Goal: Task Accomplishment & Management: Manage account settings

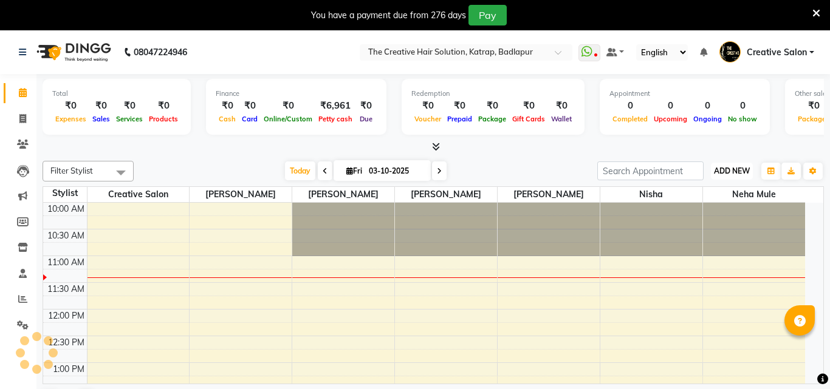
drag, startPoint x: 716, startPoint y: 173, endPoint x: 705, endPoint y: 173, distance: 10.9
click at [716, 173] on span "ADD NEW" at bounding box center [732, 170] width 36 height 9
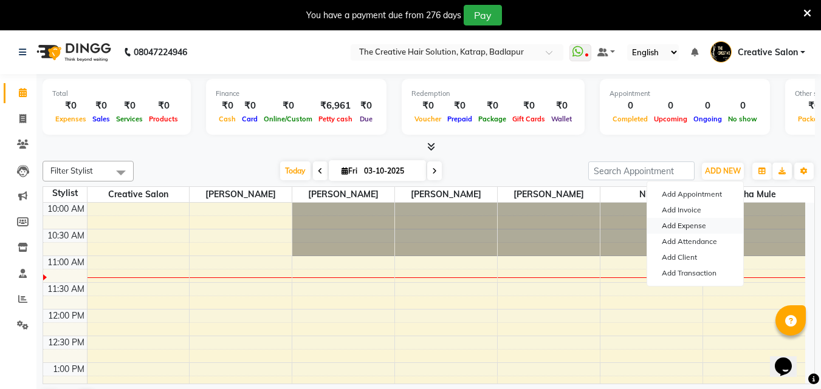
click at [684, 225] on link "Add Expense" at bounding box center [695, 226] width 96 height 16
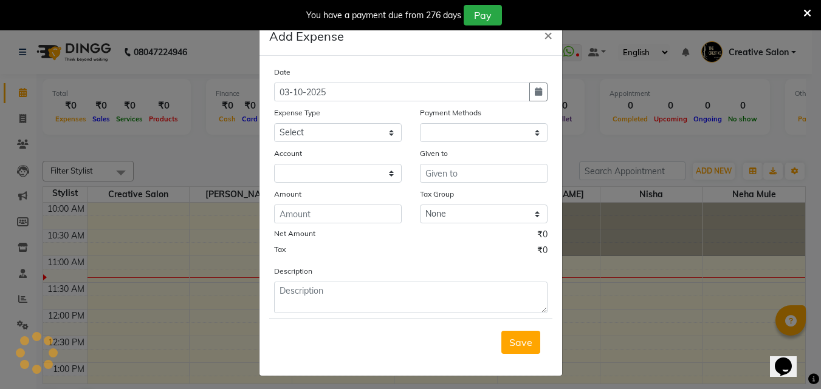
click at [696, 225] on ngb-modal-window "Add Expense × Date 03-10-2025 Expense Type Select Advance Salary Bank charges C…" at bounding box center [410, 194] width 821 height 389
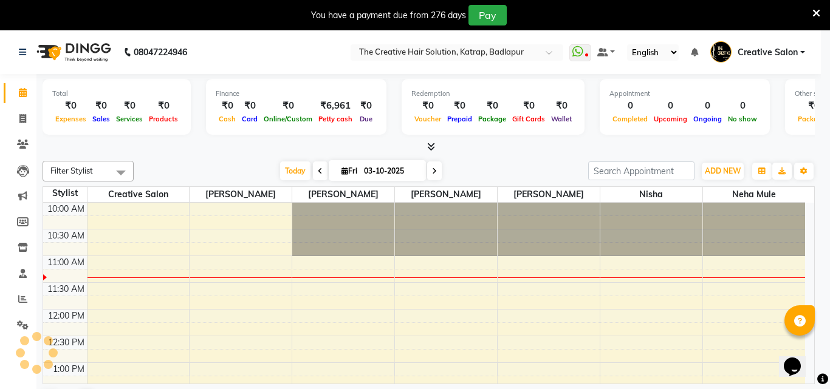
select select "1"
select select "2294"
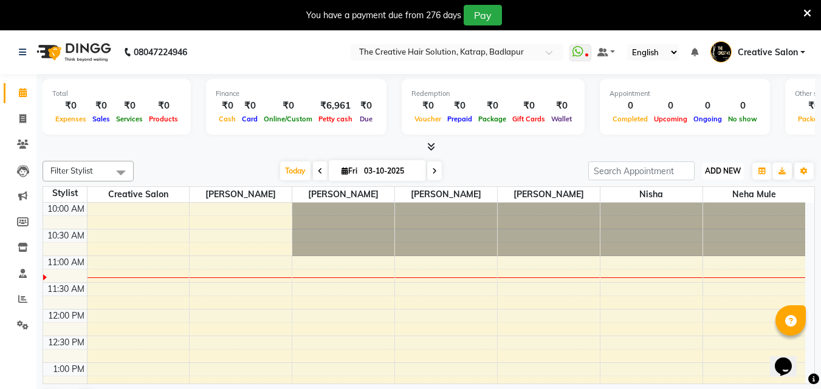
click at [719, 168] on span "ADD NEW" at bounding box center [723, 170] width 36 height 9
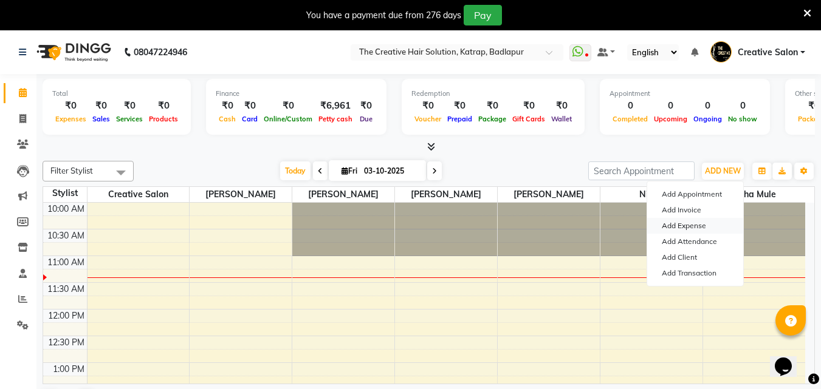
click at [688, 224] on link "Add Expense" at bounding box center [695, 226] width 96 height 16
select select "649"
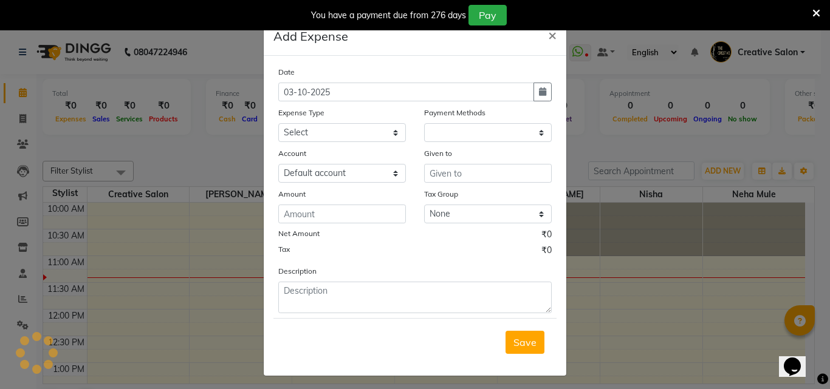
select select "1"
select select "2294"
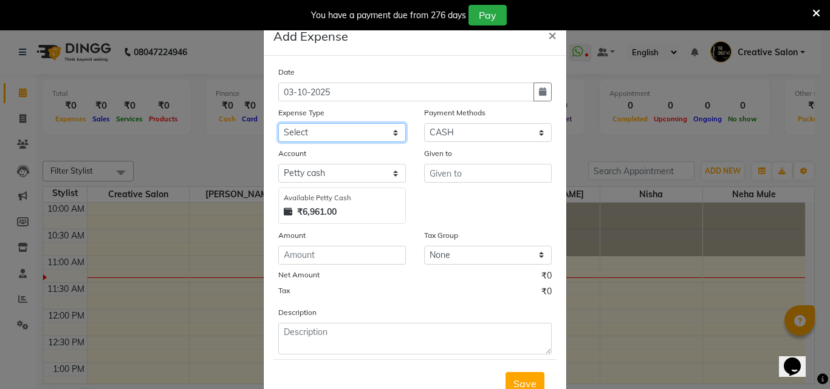
click at [358, 133] on select "Select Advance Salary Bank charges Cash Handed Over to Owner Cash transfer to b…" at bounding box center [342, 132] width 128 height 19
click at [533, 95] on button "button" at bounding box center [542, 92] width 18 height 19
select select "10"
select select "2025"
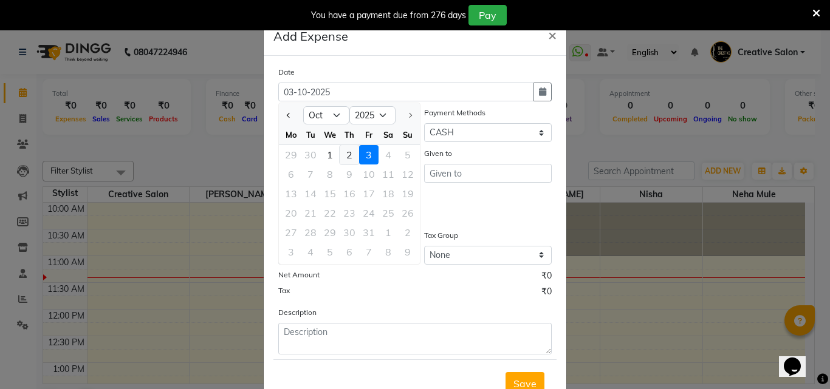
click at [346, 152] on div "2" at bounding box center [349, 154] width 19 height 19
type input "02-10-2025"
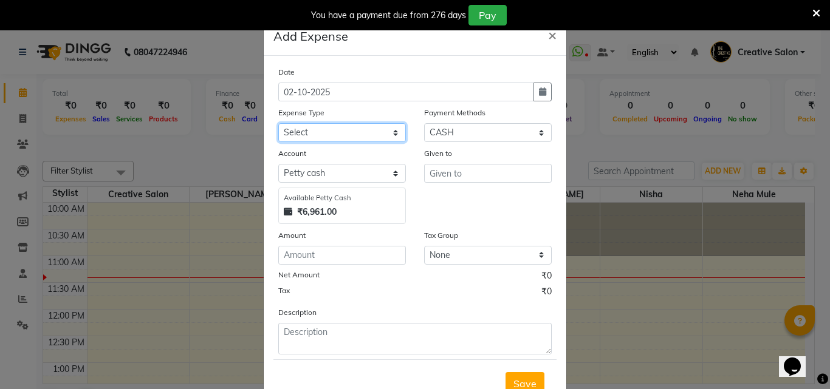
click at [327, 131] on select "Select Advance Salary Bank charges Cash Handed Over to Owner Cash transfer to b…" at bounding box center [342, 132] width 128 height 19
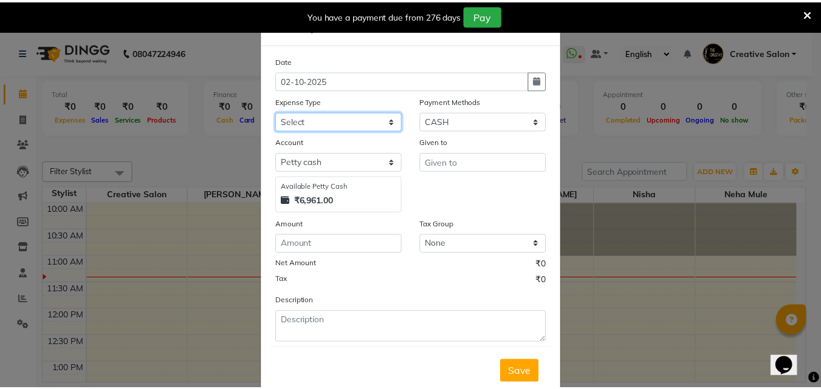
scroll to position [46, 0]
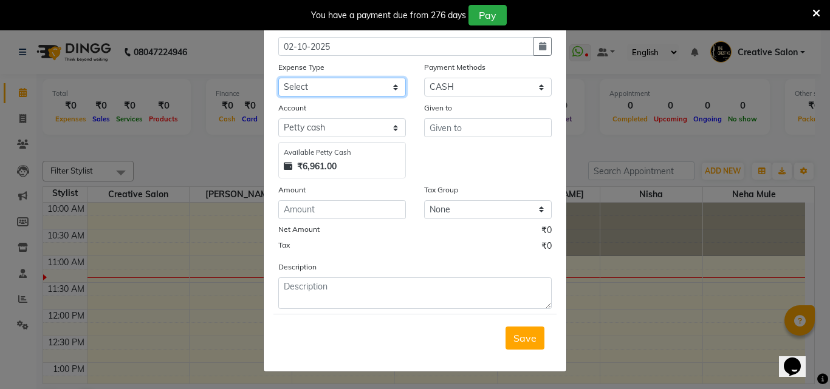
click at [351, 91] on select "Select Advance Salary Bank charges Cash Handed Over to Owner Cash transfer to b…" at bounding box center [342, 87] width 128 height 19
select select "17163"
click at [278, 78] on select "Select Advance Salary Bank charges Cash Handed Over to Owner Cash transfer to b…" at bounding box center [342, 87] width 128 height 19
click at [497, 118] on div "Given to" at bounding box center [488, 139] width 146 height 77
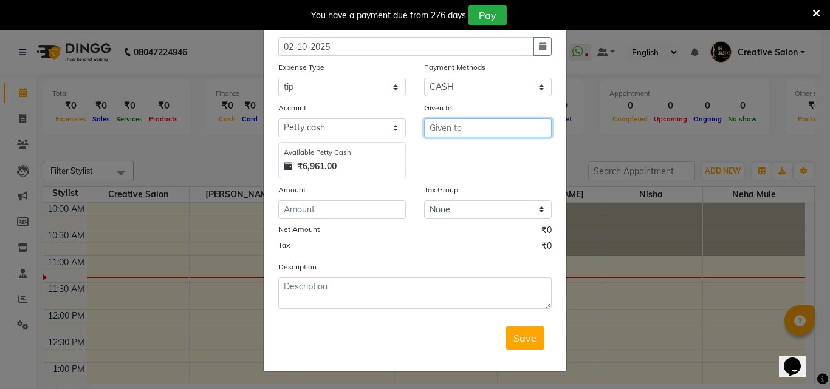
click at [497, 128] on input "text" at bounding box center [488, 127] width 128 height 19
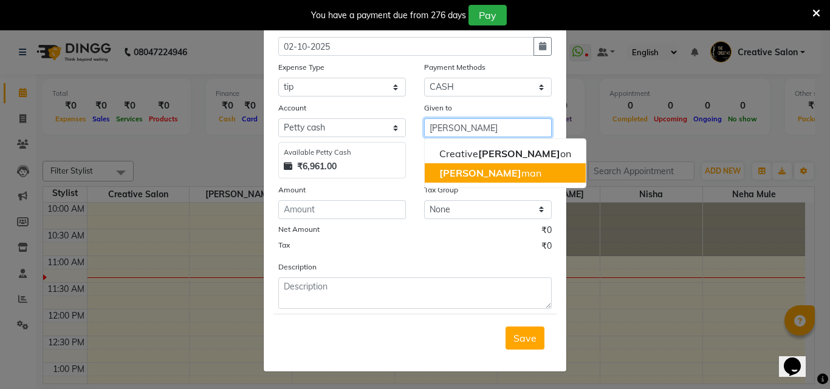
click at [472, 178] on button "sal man" at bounding box center [505, 172] width 161 height 19
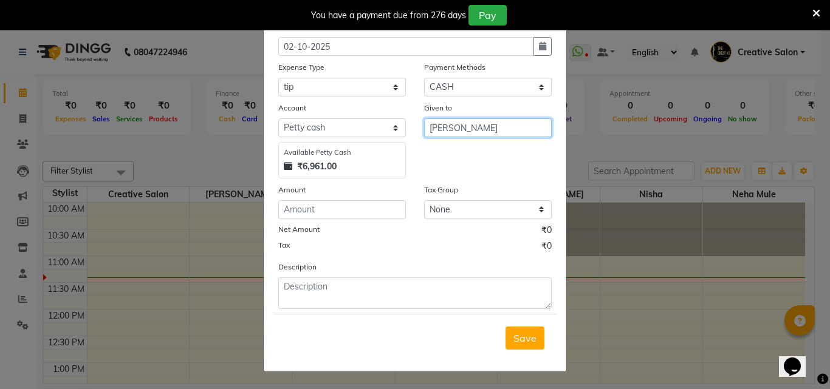
type input "[PERSON_NAME]"
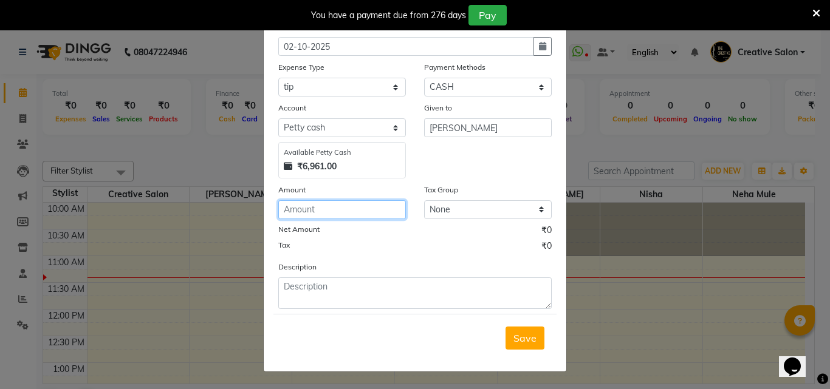
click at [328, 208] on input "number" at bounding box center [342, 209] width 128 height 19
type input "250"
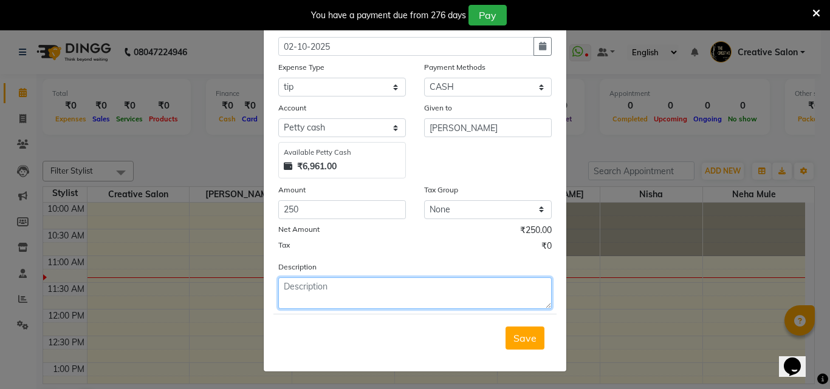
click at [313, 294] on textarea at bounding box center [414, 294] width 273 height 32
type textarea "tip"
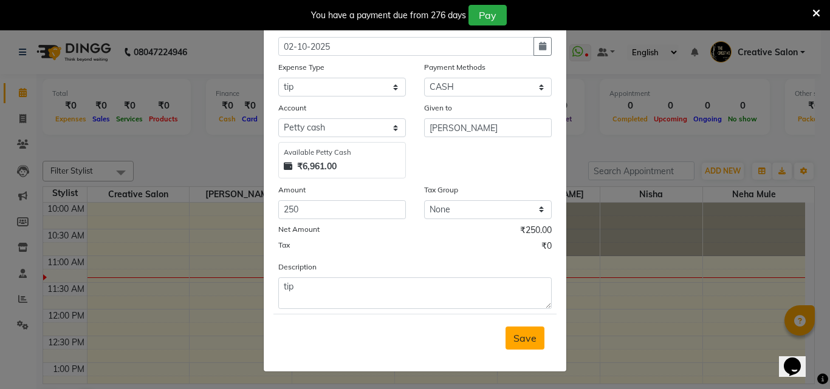
click at [513, 338] on span "Save" at bounding box center [524, 338] width 23 height 12
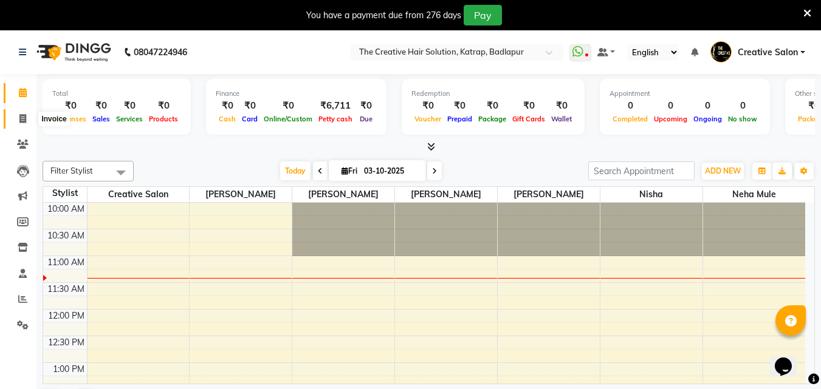
click at [22, 123] on span at bounding box center [22, 119] width 21 height 14
select select "service"
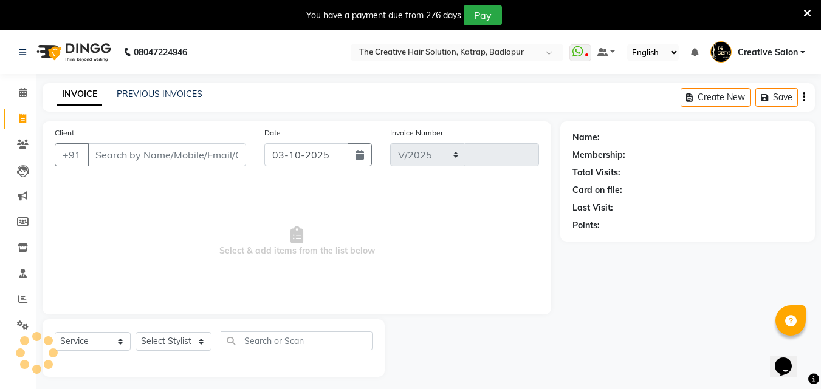
select select "527"
type input "1503"
click at [17, 89] on span at bounding box center [22, 93] width 21 height 14
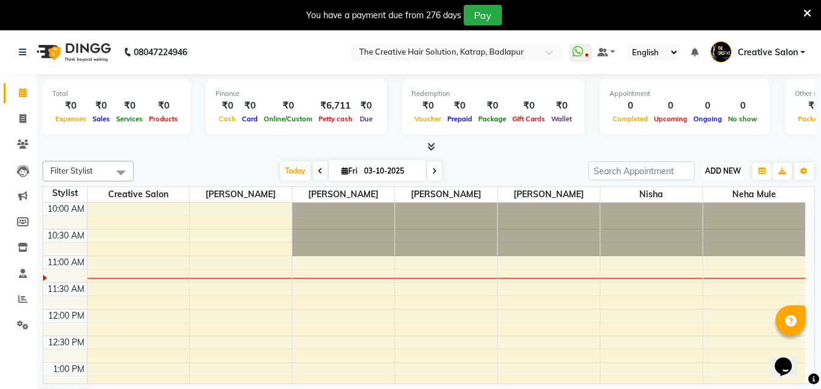
click at [717, 166] on span "ADD NEW" at bounding box center [723, 170] width 36 height 9
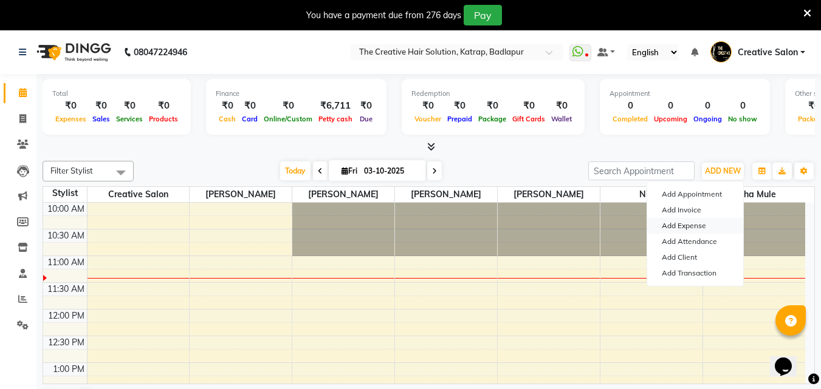
click at [685, 224] on link "Add Expense" at bounding box center [695, 226] width 96 height 16
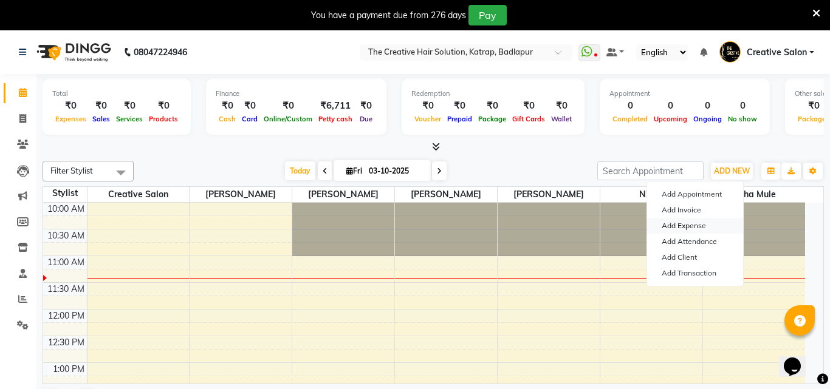
select select "1"
select select "2294"
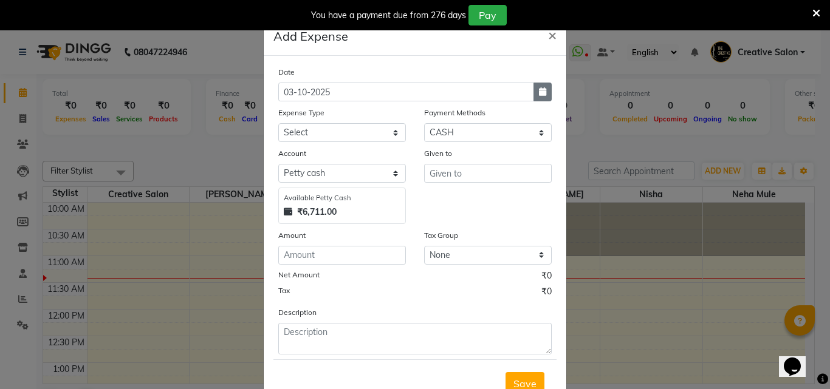
click at [545, 91] on button "button" at bounding box center [542, 92] width 18 height 19
select select "10"
select select "2025"
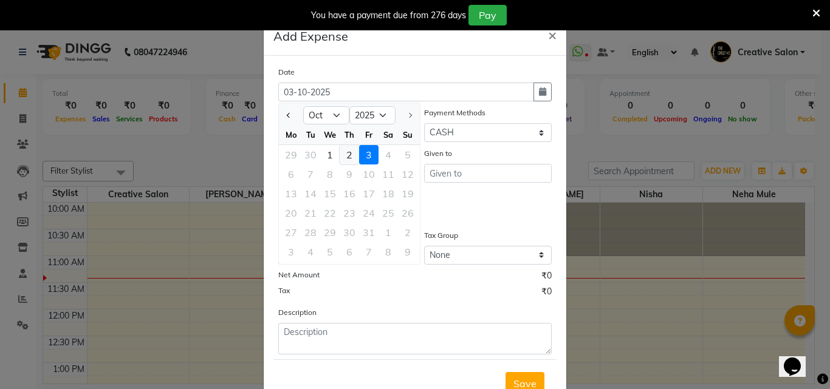
click at [341, 152] on div "2" at bounding box center [349, 154] width 19 height 19
type input "02-10-2025"
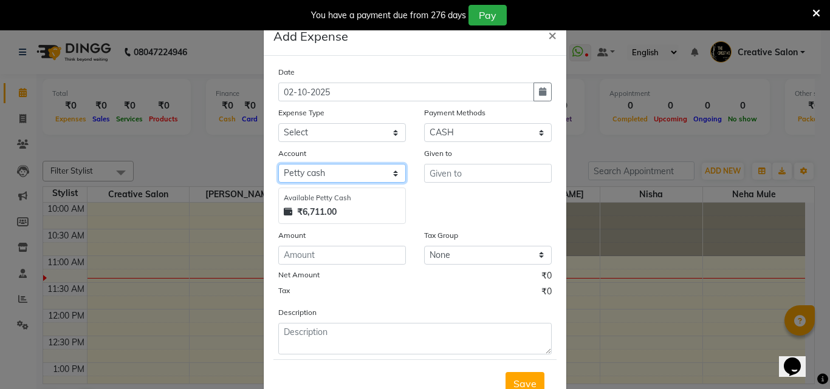
click at [330, 177] on select "Select Default account [PERSON_NAME] cash" at bounding box center [342, 173] width 128 height 19
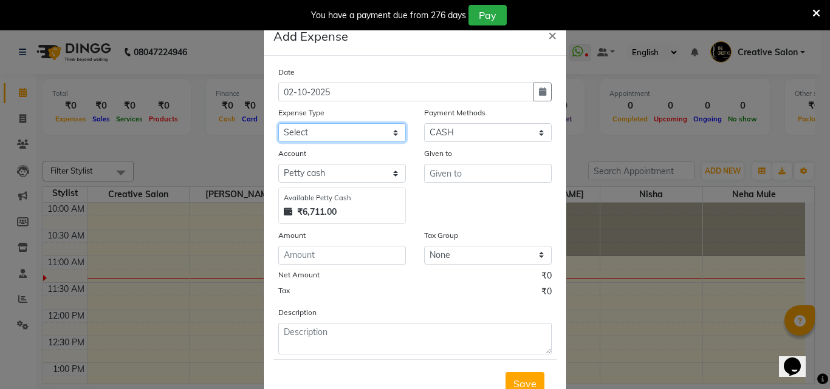
click at [334, 132] on select "Select Advance Salary Bank charges Cash Handed Over to Owner Cash transfer to b…" at bounding box center [342, 132] width 128 height 19
select select "12954"
click at [278, 123] on select "Select Advance Salary Bank charges Cash Handed Over to Owner Cash transfer to b…" at bounding box center [342, 132] width 128 height 19
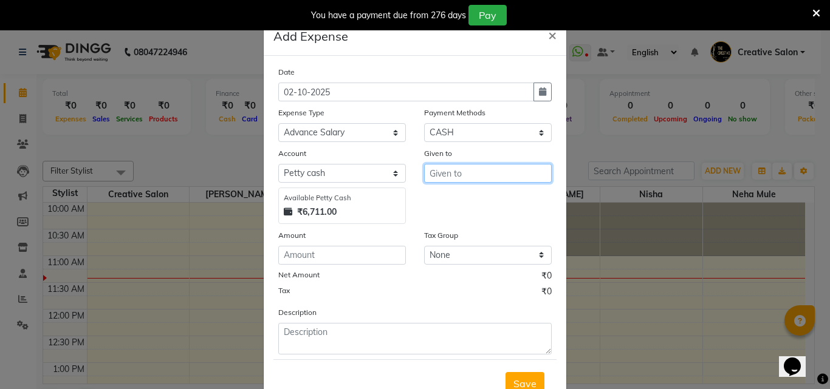
click at [461, 170] on input "text" at bounding box center [488, 173] width 128 height 19
click at [451, 199] on span "Has" at bounding box center [448, 199] width 18 height 12
type input "[PERSON_NAME]"
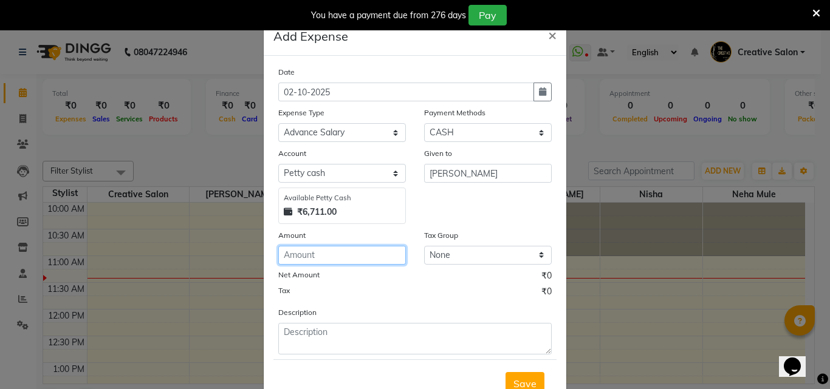
click at [307, 253] on input "number" at bounding box center [342, 255] width 128 height 19
type input "200"
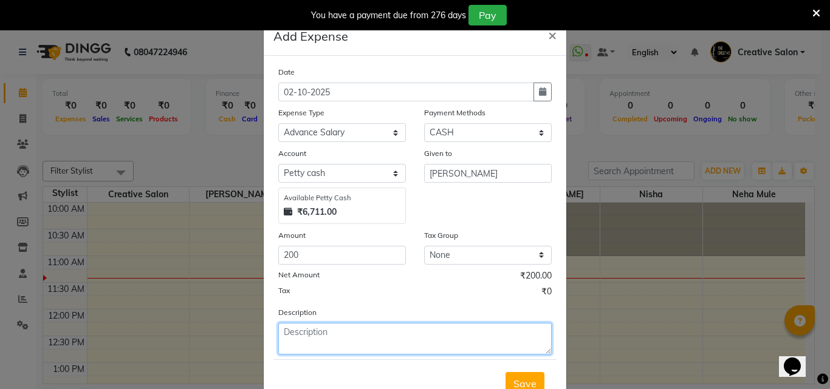
click at [301, 332] on textarea at bounding box center [414, 339] width 273 height 32
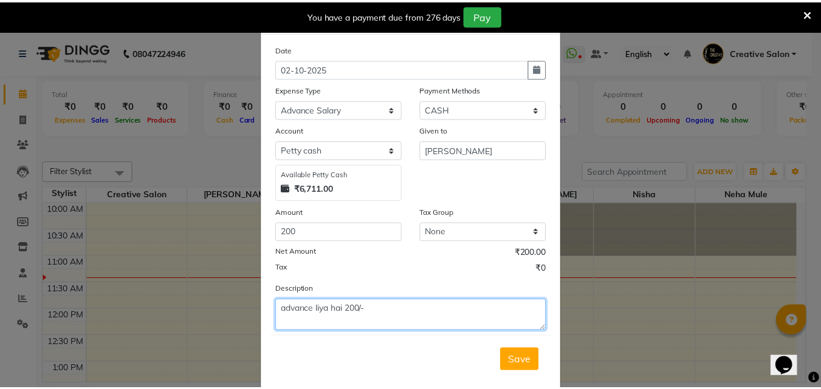
scroll to position [46, 0]
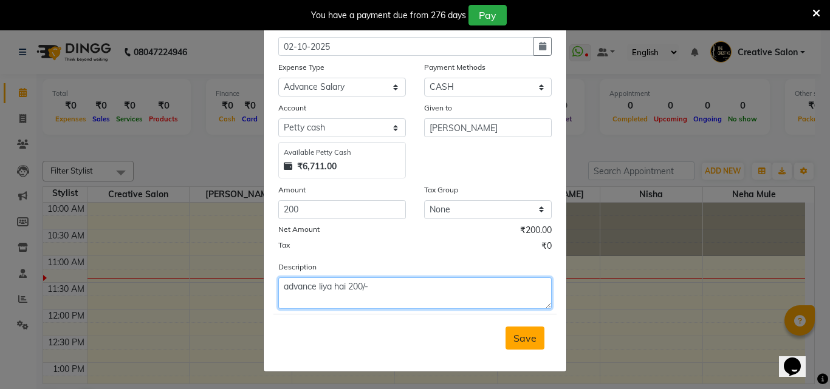
type textarea "advance liya hai 200/-"
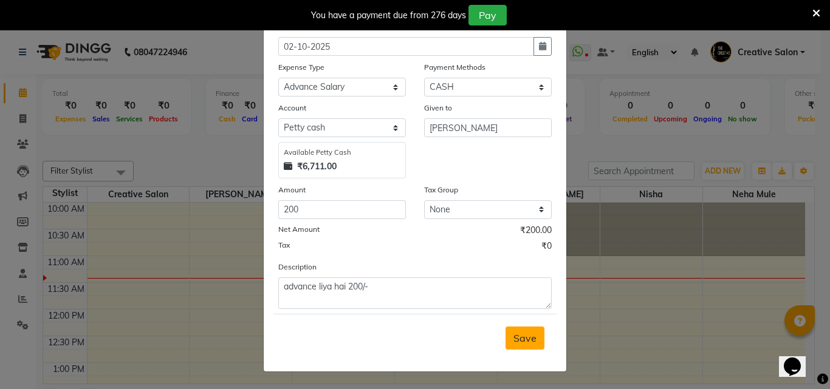
click at [521, 335] on span "Save" at bounding box center [524, 338] width 23 height 12
